Goal: Task Accomplishment & Management: Manage account settings

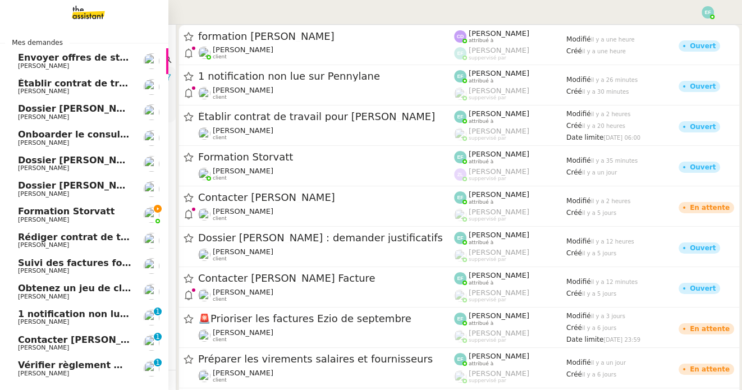
click at [34, 213] on span "Formation Storvatt" at bounding box center [66, 211] width 97 height 11
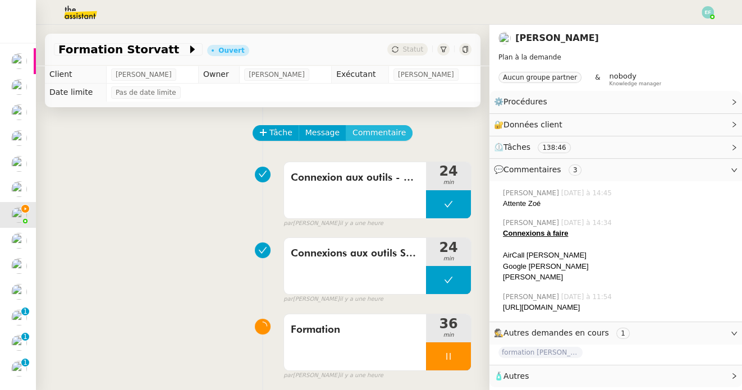
click at [370, 139] on span "Commentaire" at bounding box center [379, 132] width 53 height 13
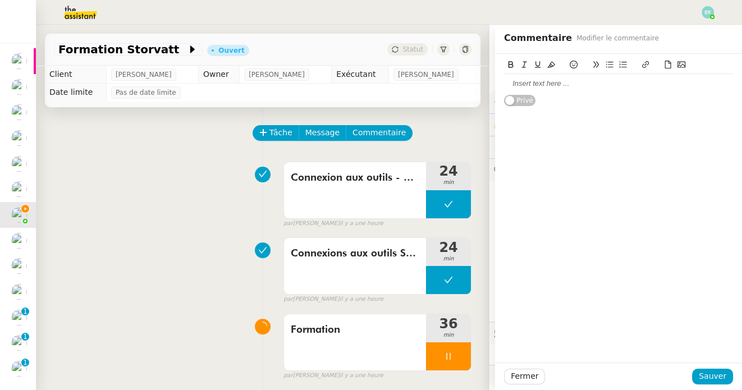
click at [560, 79] on div at bounding box center [618, 84] width 229 height 10
click at [725, 381] on span "Sauver" at bounding box center [713, 376] width 28 height 13
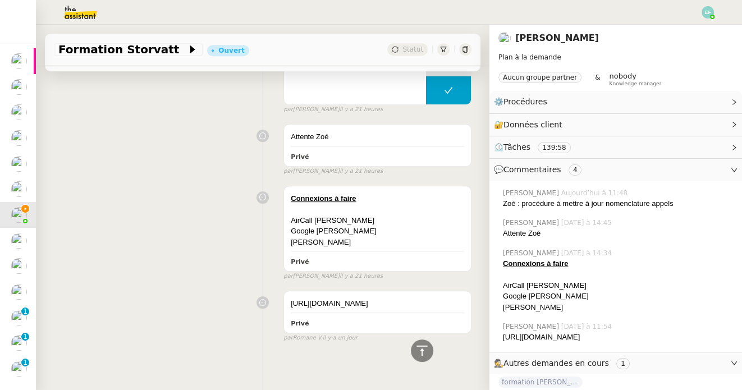
scroll to position [587, 0]
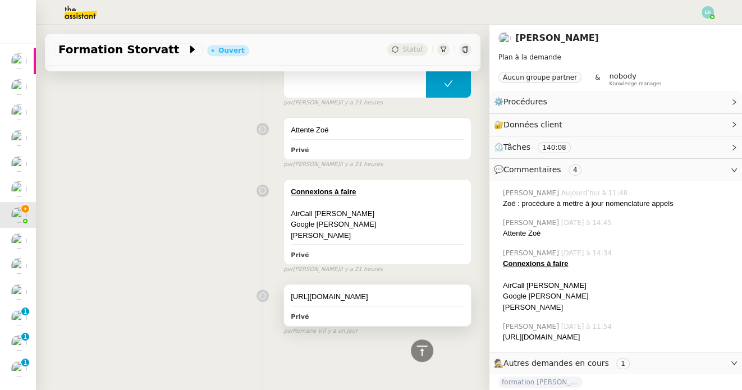
drag, startPoint x: 334, startPoint y: 293, endPoint x: 291, endPoint y: 286, distance: 43.7
click at [291, 291] on div "[URL][DOMAIN_NAME]" at bounding box center [377, 296] width 173 height 11
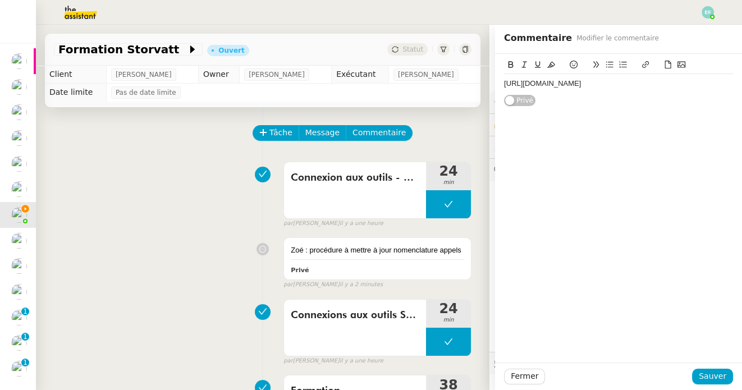
scroll to position [191, 0]
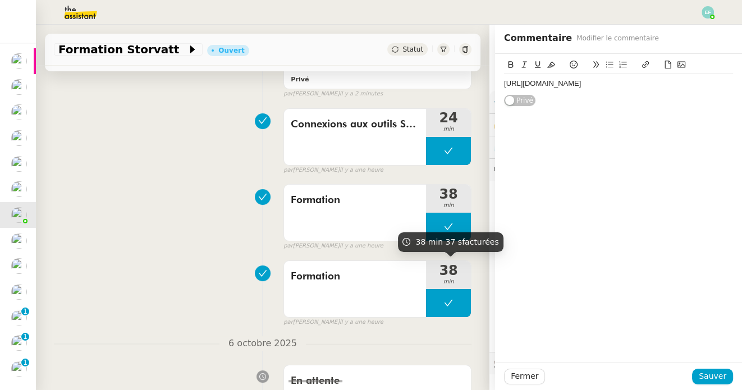
click at [173, 207] on div "Formation 38 min false par [PERSON_NAME] il y a une heure" at bounding box center [263, 215] width 418 height 72
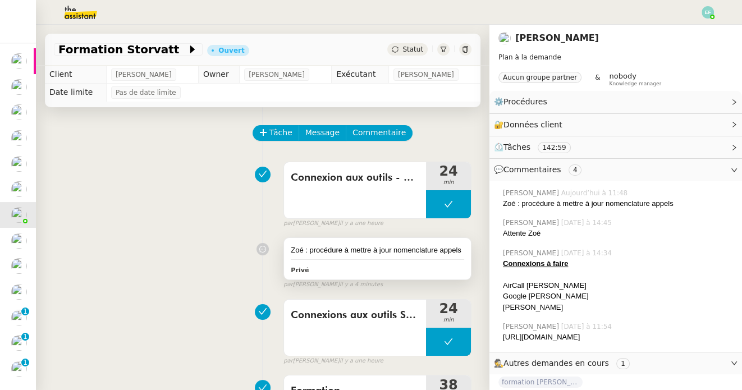
click at [373, 242] on div "Zoé : procédure à mettre à jour nomenclature appels Privé" at bounding box center [377, 259] width 187 height 42
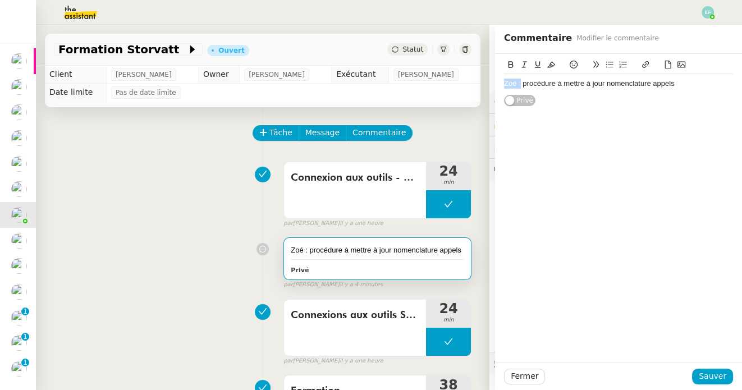
drag, startPoint x: 520, startPoint y: 83, endPoint x: 493, endPoint y: 85, distance: 27.0
click at [493, 85] on app-ticket "Formation Storvatt Ouvert Statut Client [PERSON_NAME] Owner [PERSON_NAME] Exécu…" at bounding box center [389, 207] width 706 height 365
click at [515, 61] on button at bounding box center [510, 64] width 13 height 13
click at [545, 61] on button at bounding box center [550, 64] width 13 height 13
click at [536, 62] on icon at bounding box center [538, 65] width 8 height 8
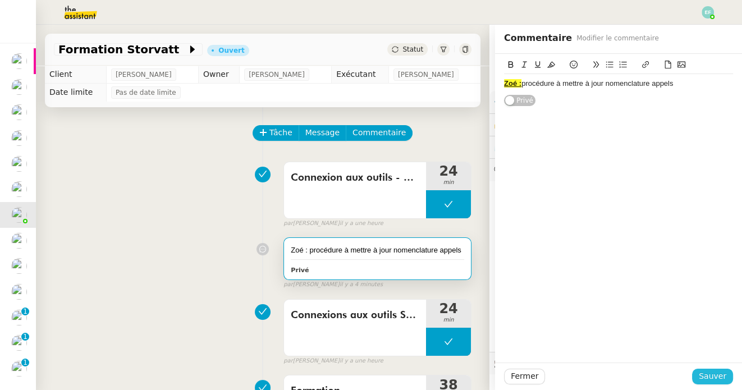
click at [712, 382] on span "Sauver" at bounding box center [713, 376] width 28 height 13
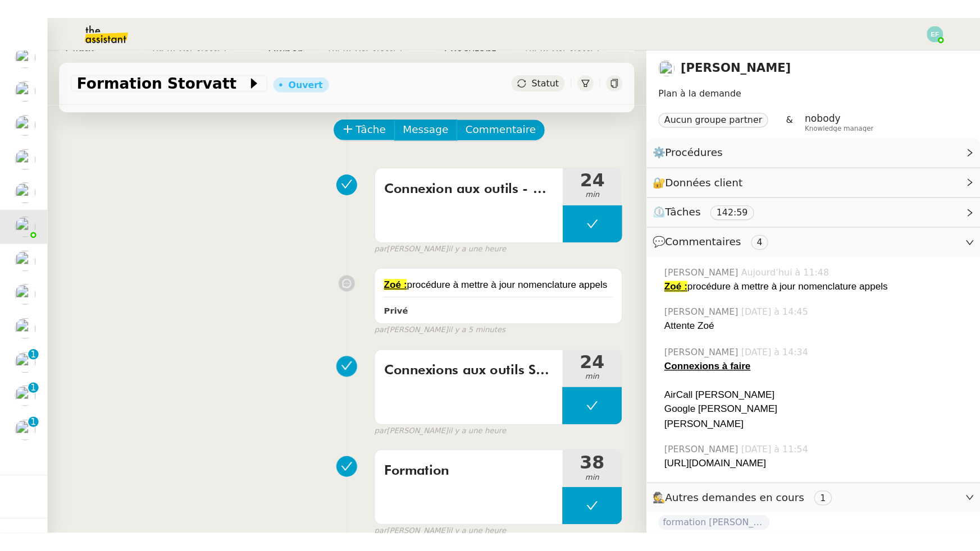
scroll to position [49, 0]
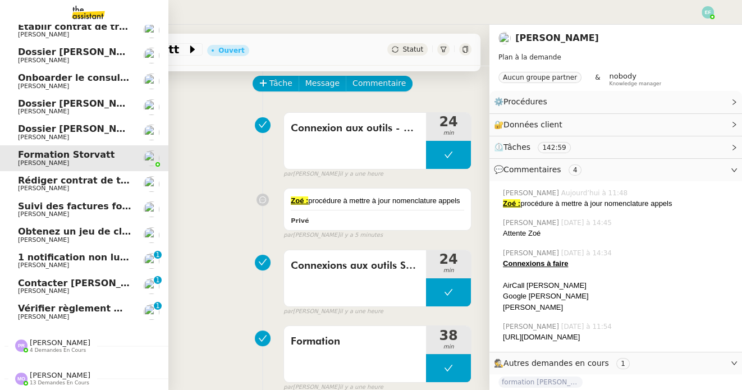
click at [90, 314] on span "[PERSON_NAME]" at bounding box center [74, 317] width 113 height 7
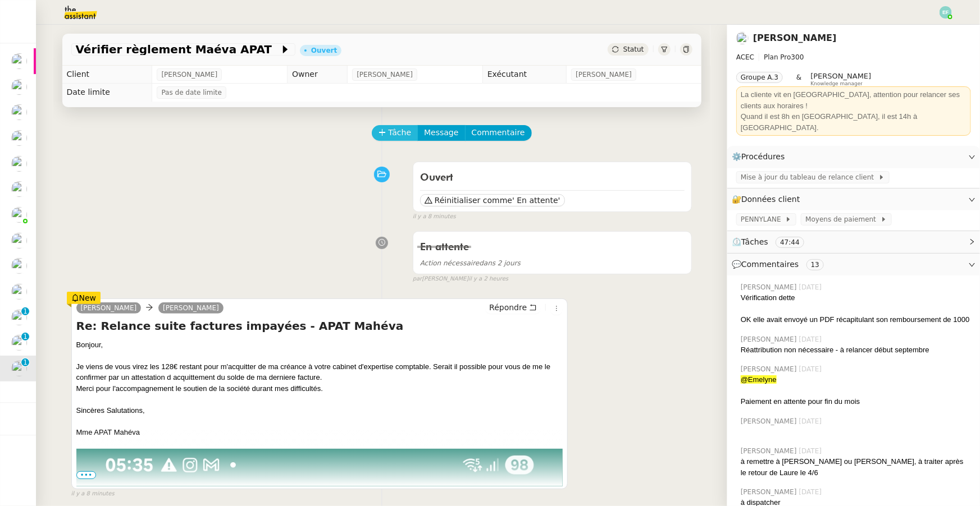
click at [399, 139] on span "Tâche" at bounding box center [399, 132] width 23 height 13
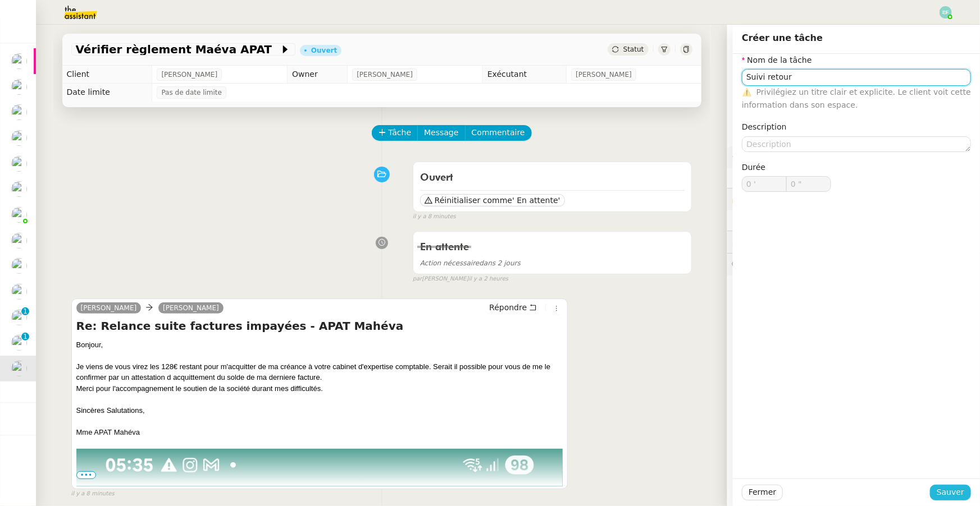
type input "Suivi retour"
click at [742, 390] on span "Sauver" at bounding box center [950, 492] width 28 height 13
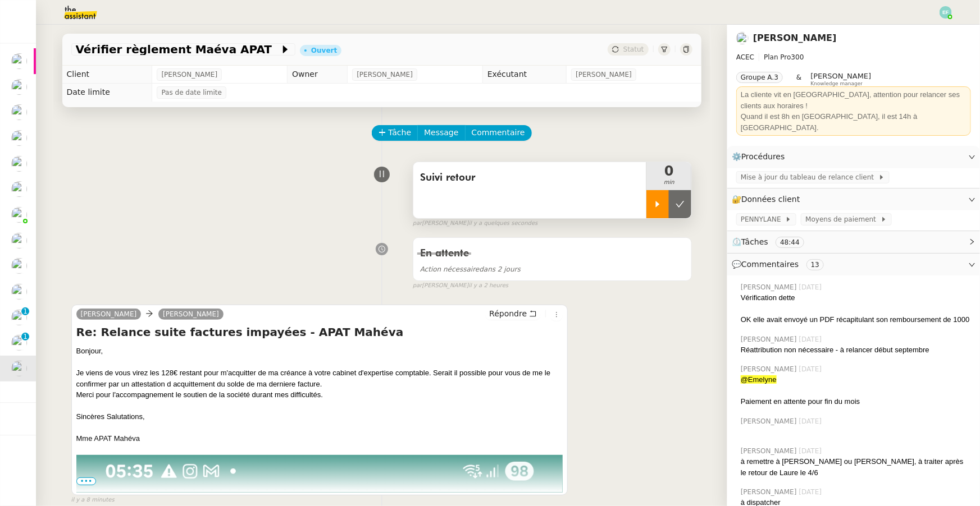
click at [651, 204] on div at bounding box center [657, 204] width 22 height 28
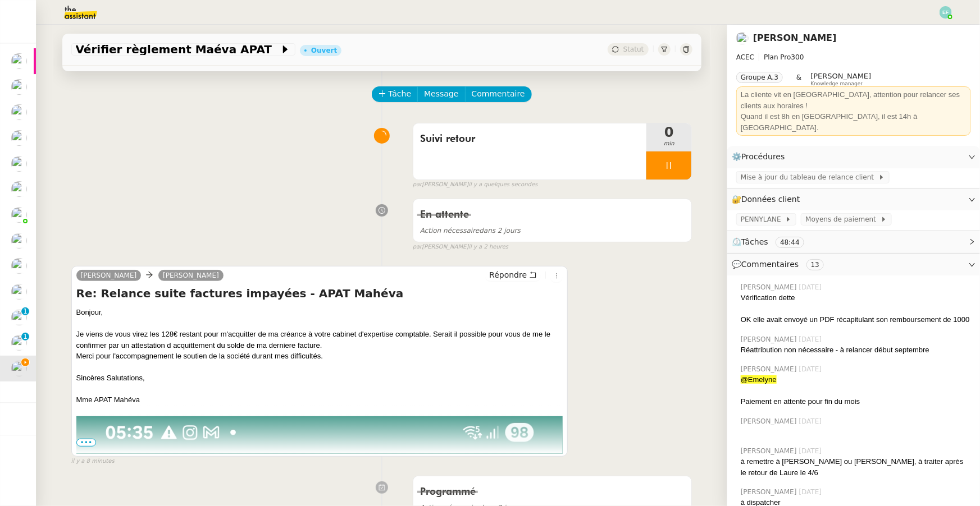
scroll to position [45, 0]
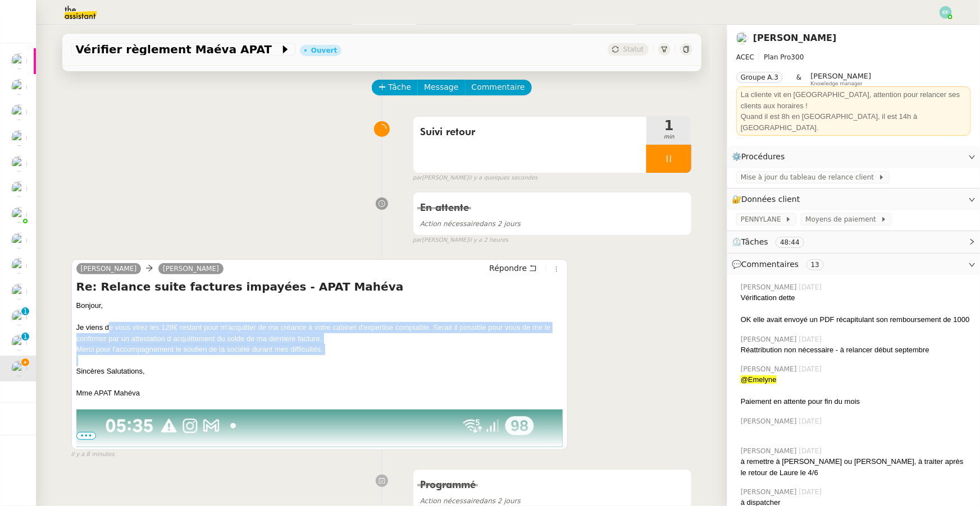
drag, startPoint x: 109, startPoint y: 327, endPoint x: 117, endPoint y: 355, distance: 29.1
click at [117, 355] on div at bounding box center [319, 360] width 487 height 11
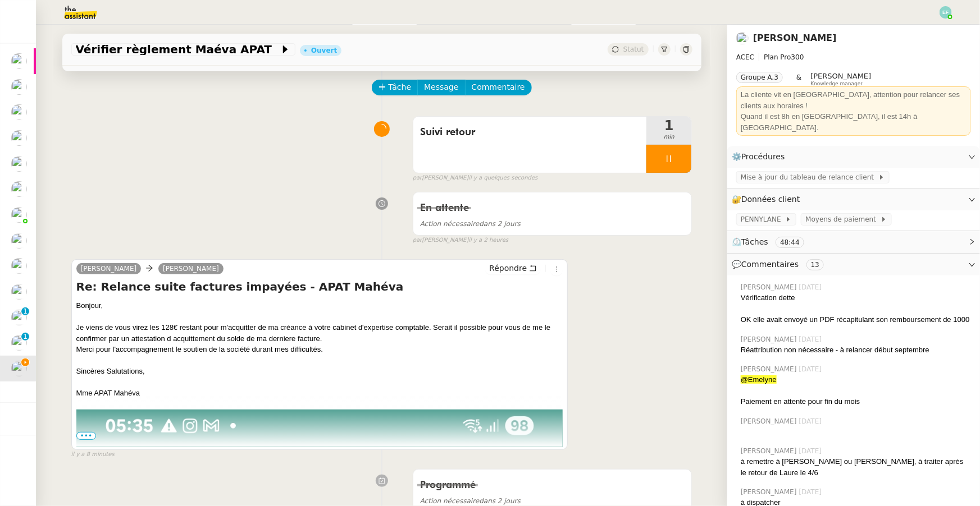
click at [90, 390] on span "•••" at bounding box center [86, 436] width 20 height 8
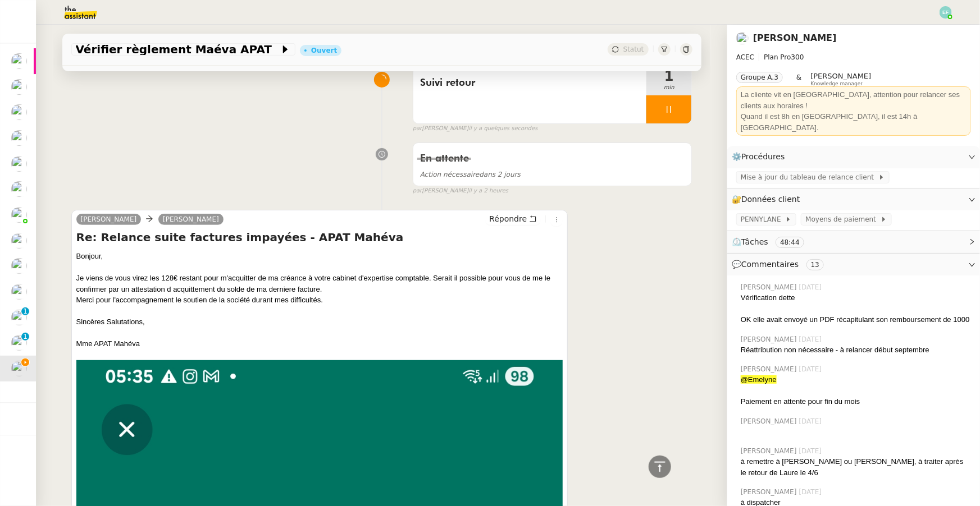
scroll to position [0, 0]
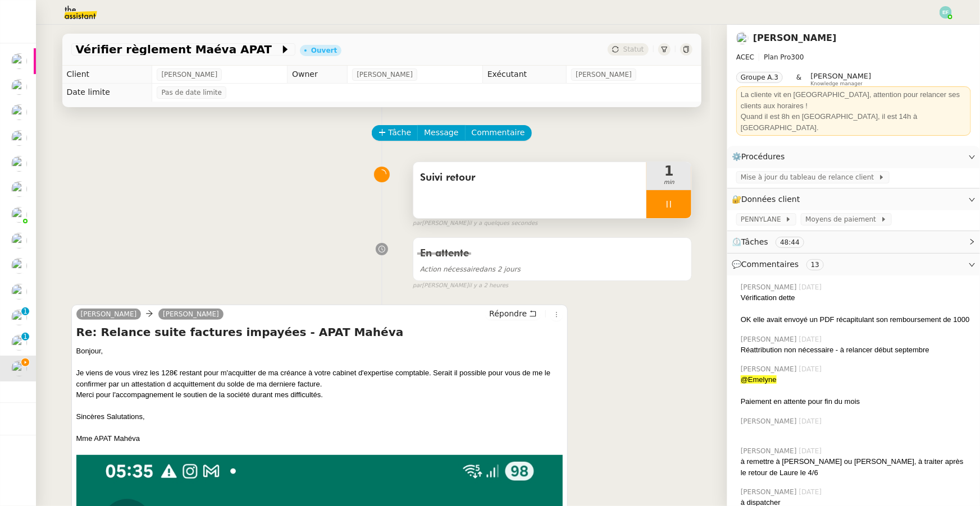
click at [670, 202] on icon at bounding box center [669, 204] width 4 height 7
click at [679, 204] on icon at bounding box center [679, 204] width 9 height 9
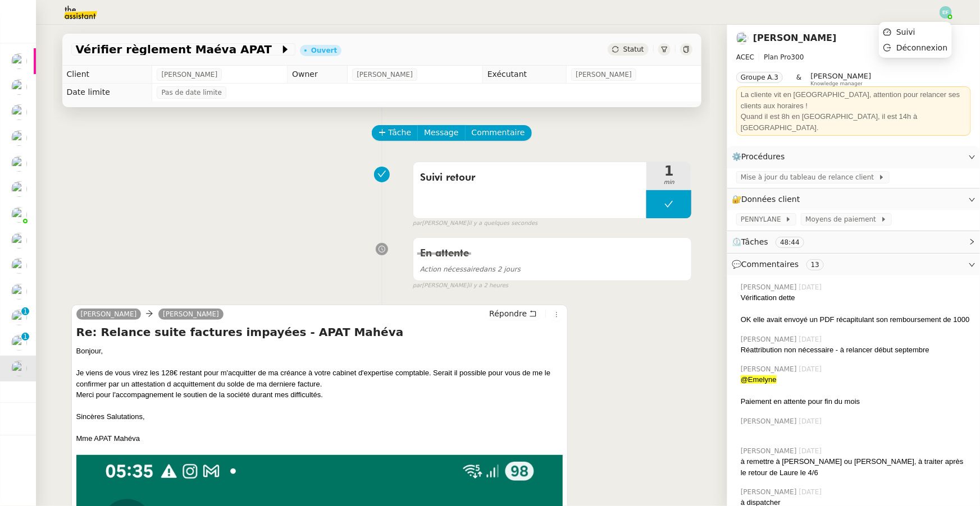
click at [742, 13] on img at bounding box center [945, 12] width 12 height 12
click at [742, 28] on li "Suivi" at bounding box center [914, 32] width 73 height 16
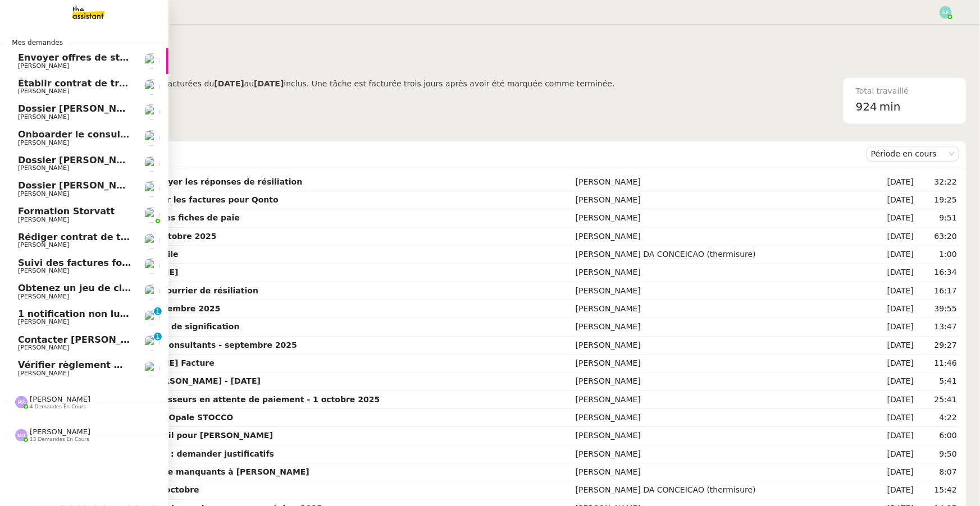
click at [36, 363] on span "Vérifier règlement Maéva APAT" at bounding box center [96, 365] width 157 height 11
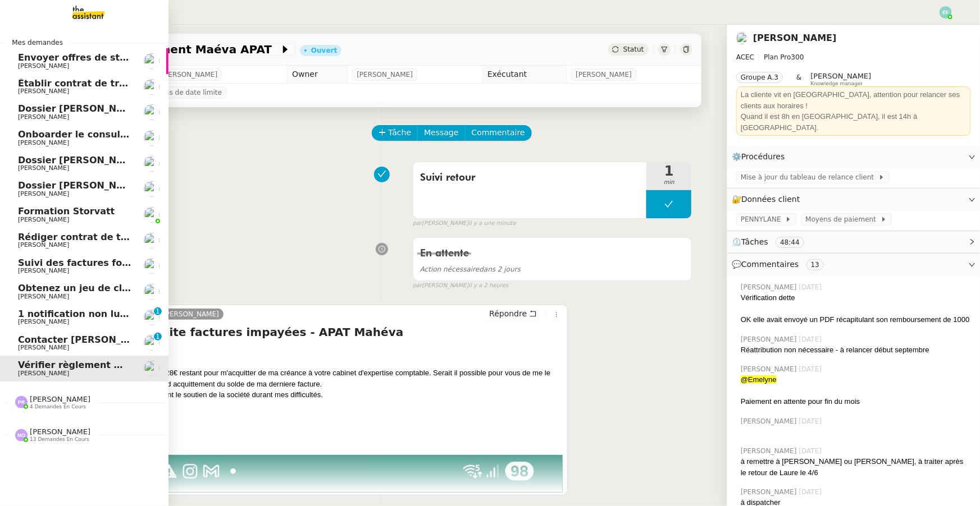
click at [39, 342] on span "Contacter [PERSON_NAME] Facture" at bounding box center [106, 340] width 177 height 11
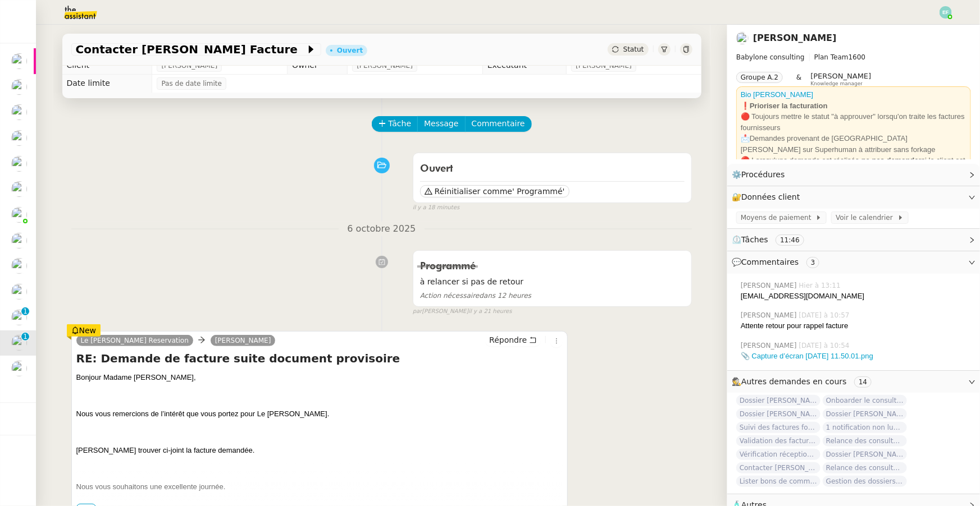
scroll to position [4, 0]
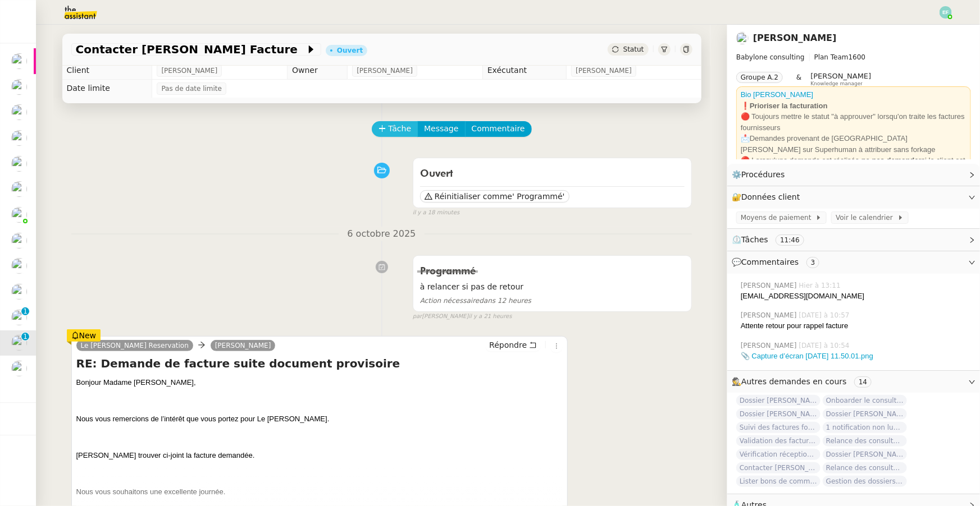
click at [397, 127] on span "Tâche" at bounding box center [399, 128] width 23 height 13
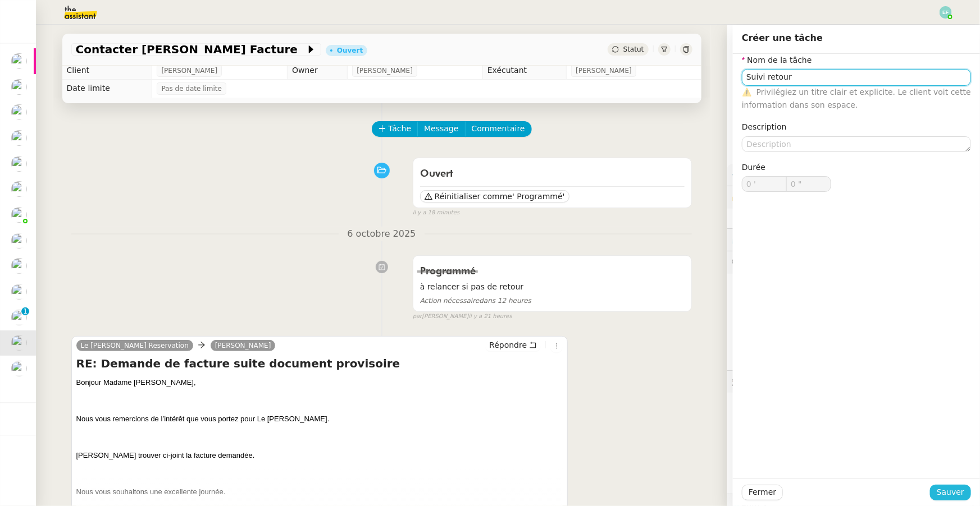
type input "Suivi retour"
click at [742, 390] on button "Sauver" at bounding box center [950, 493] width 41 height 16
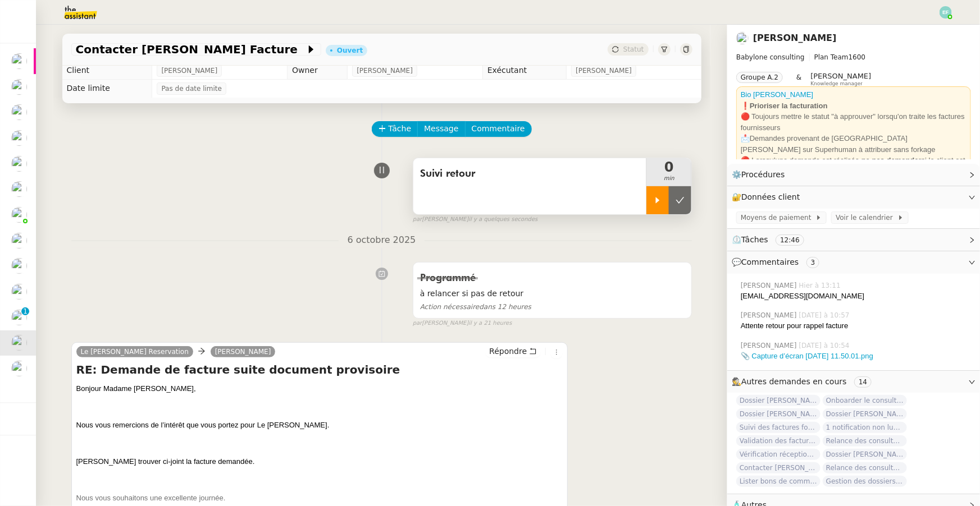
click at [657, 203] on icon at bounding box center [657, 200] width 9 height 9
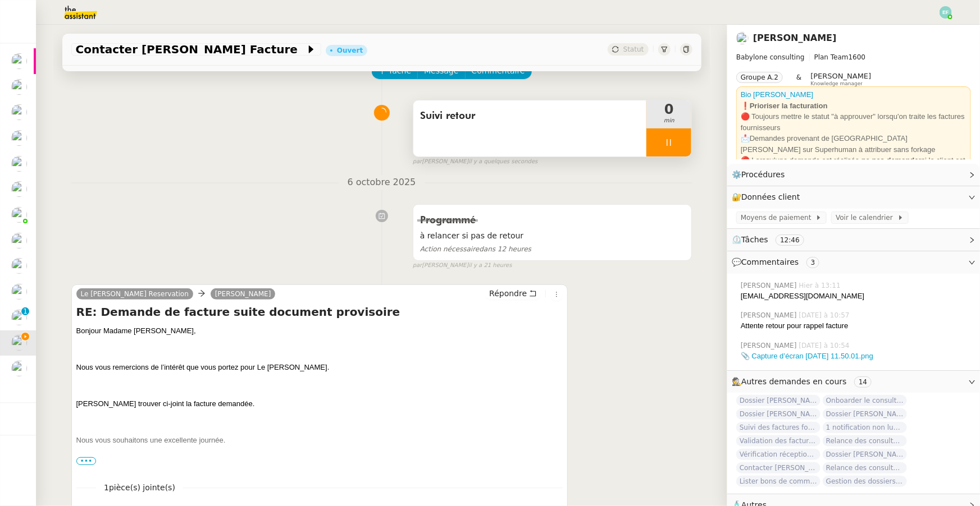
scroll to position [175, 0]
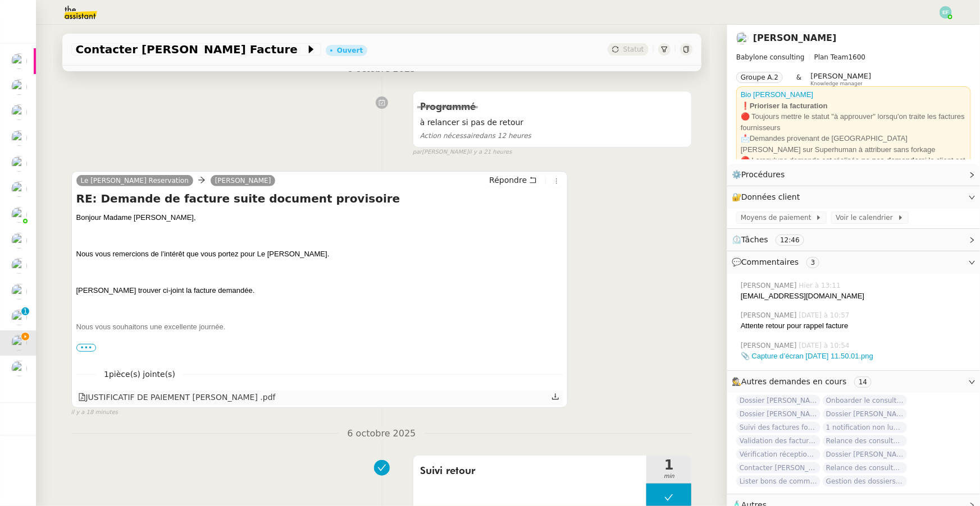
click at [555, 390] on icon at bounding box center [555, 396] width 7 height 6
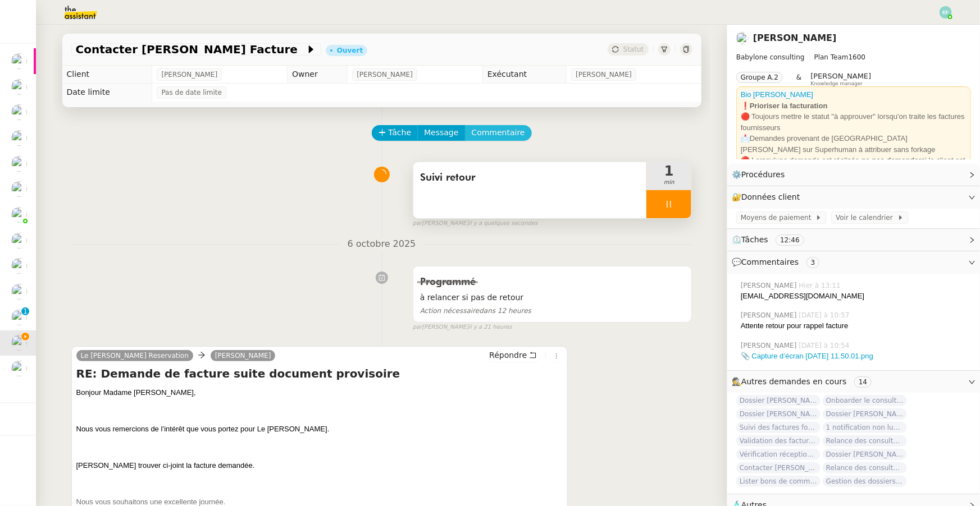
click at [483, 130] on span "Commentaire" at bounding box center [498, 132] width 53 height 13
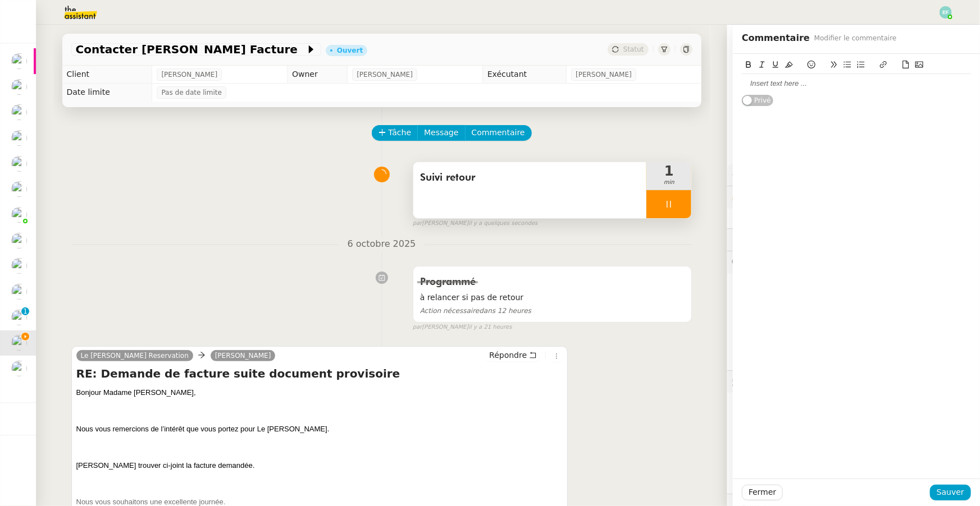
click at [742, 86] on div at bounding box center [856, 84] width 229 height 10
click at [742, 390] on button "Sauver" at bounding box center [950, 493] width 41 height 16
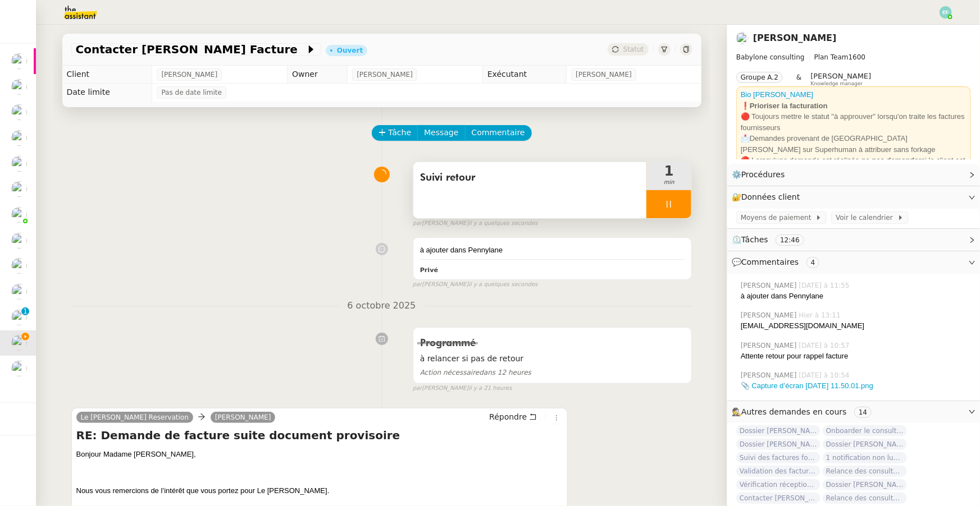
click at [682, 202] on div at bounding box center [668, 204] width 45 height 28
click at [682, 202] on icon at bounding box center [679, 204] width 9 height 9
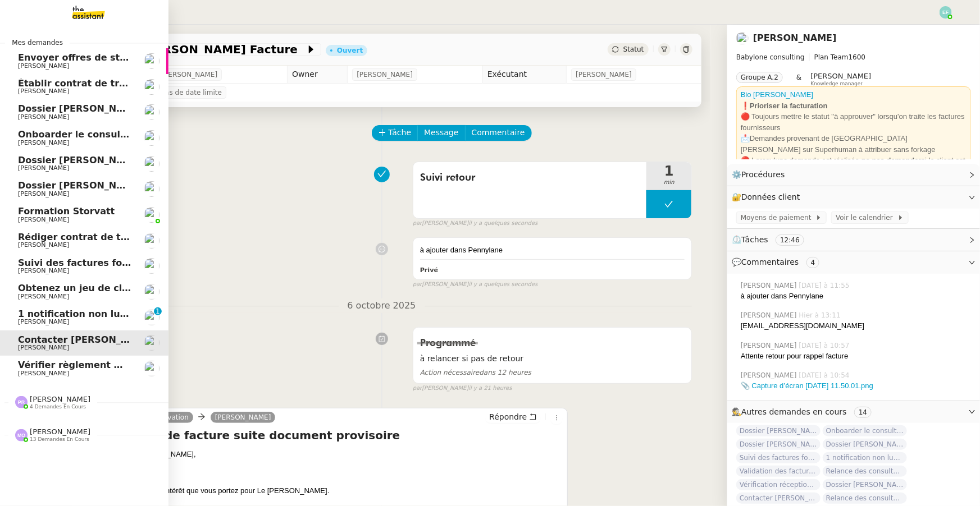
click at [27, 319] on span "[PERSON_NAME]" at bounding box center [43, 321] width 51 height 7
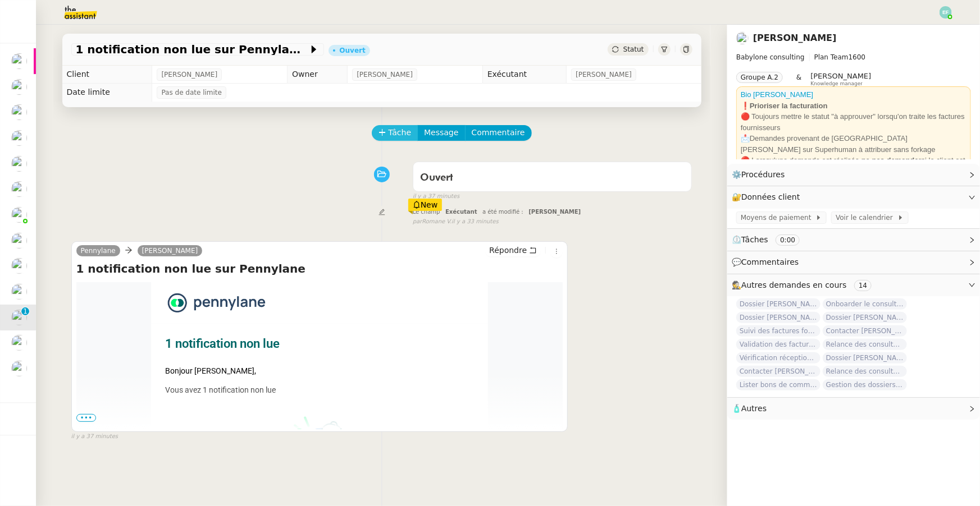
click at [396, 129] on span "Tâche" at bounding box center [399, 132] width 23 height 13
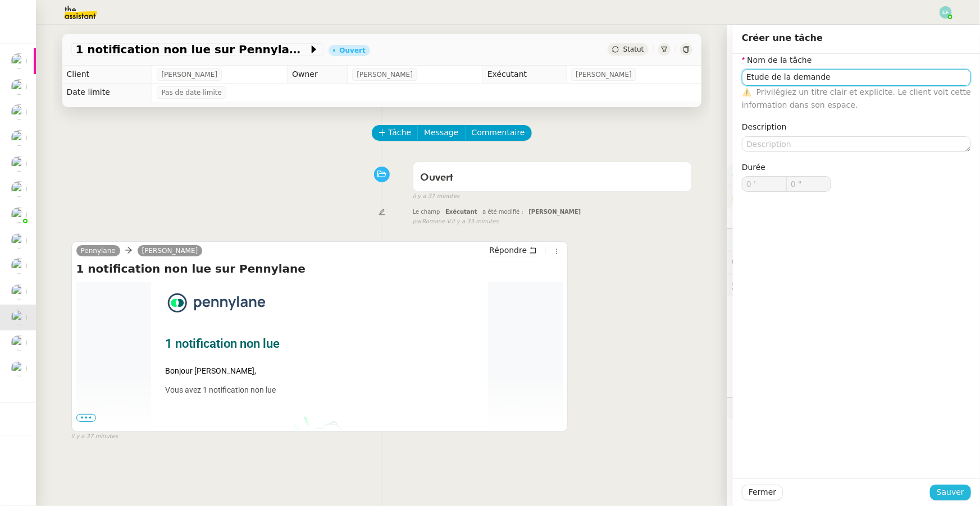
type input "Etude de la demande"
click at [742, 390] on span "Sauver" at bounding box center [950, 492] width 28 height 13
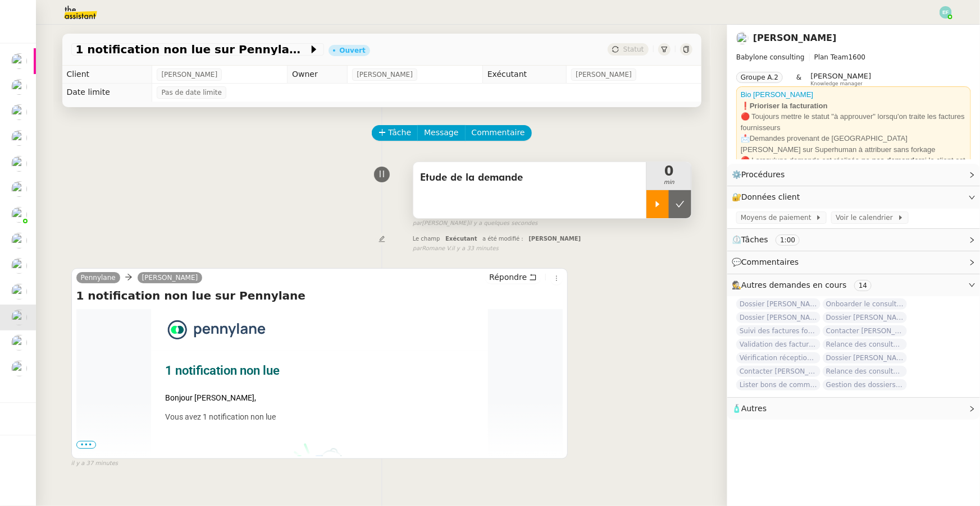
click at [662, 203] on div at bounding box center [657, 204] width 22 height 28
click at [91, 390] on span "•••" at bounding box center [86, 445] width 20 height 8
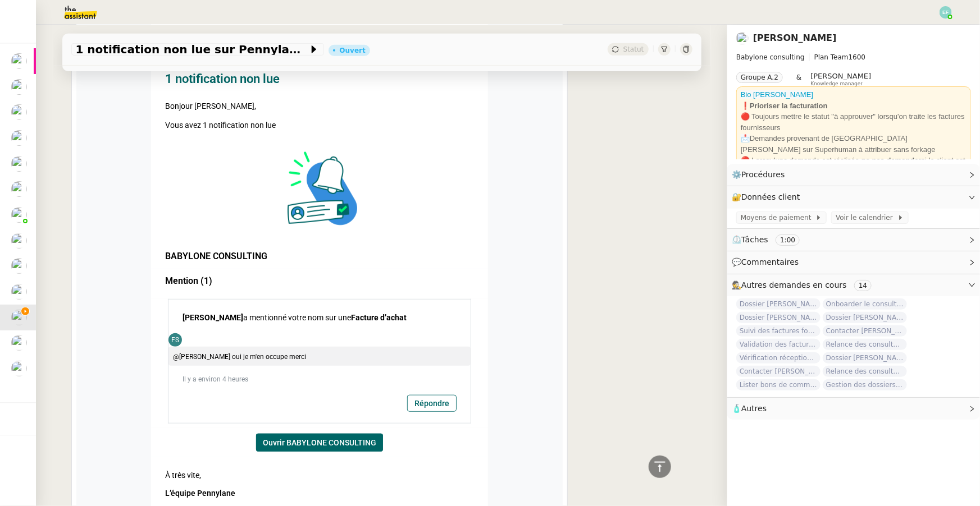
scroll to position [292, 0]
click at [428, 390] on link "Répondre" at bounding box center [432, 404] width 48 height 16
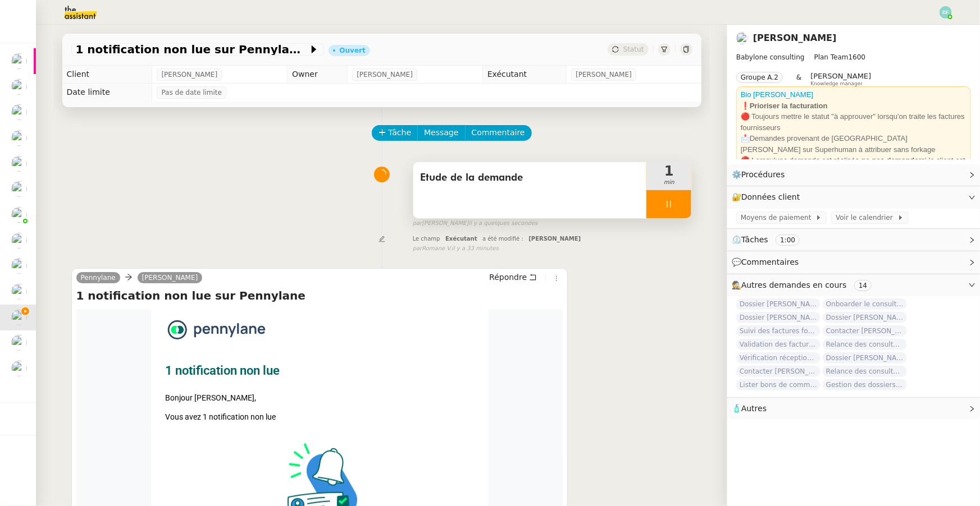
click at [666, 210] on div at bounding box center [668, 204] width 45 height 28
click at [687, 207] on button at bounding box center [680, 204] width 22 height 28
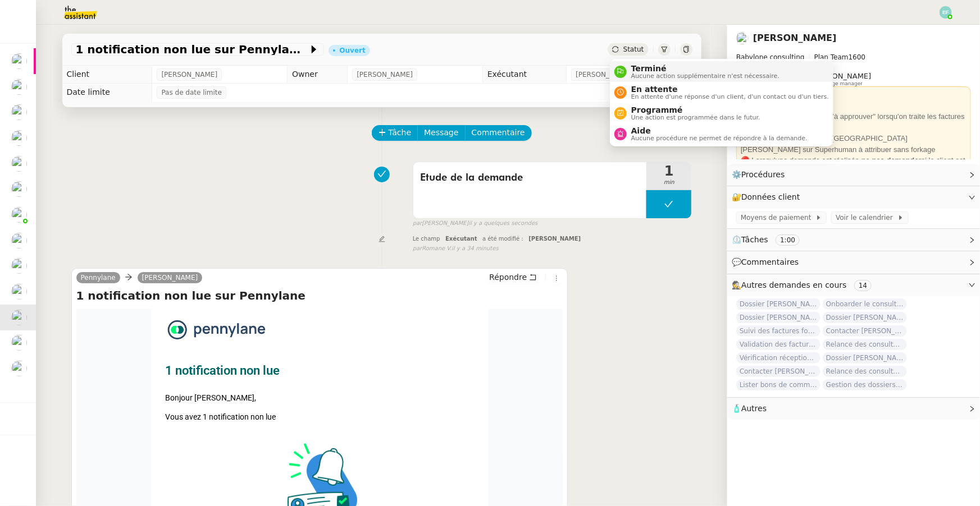
click at [638, 68] on span "Terminé" at bounding box center [705, 68] width 148 height 9
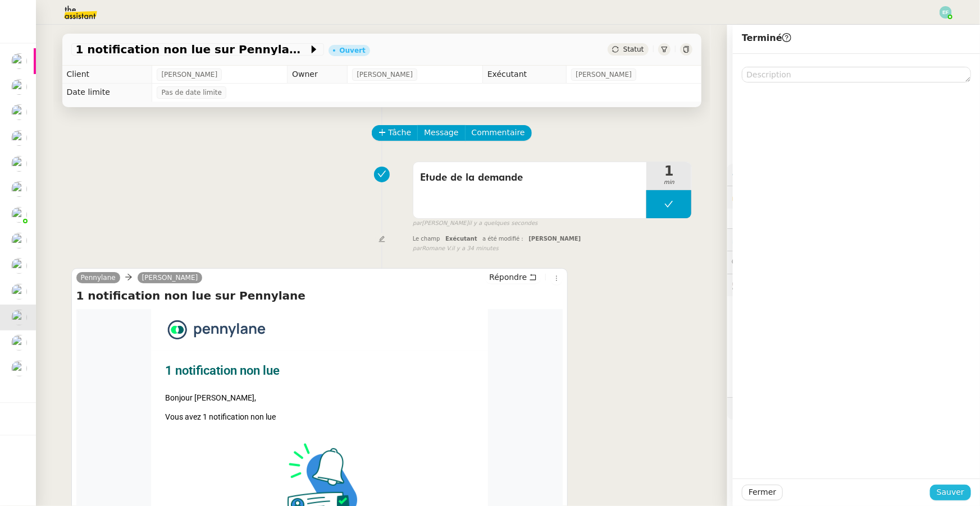
click at [742, 390] on span "Sauver" at bounding box center [950, 492] width 28 height 13
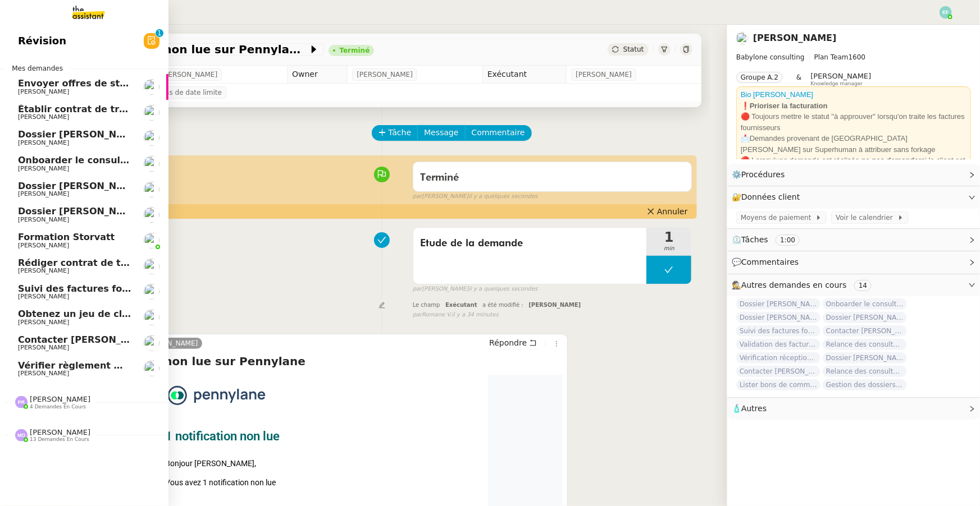
click at [105, 89] on span "[PERSON_NAME]" at bounding box center [74, 92] width 113 height 7
